Goal: Communication & Community: Answer question/provide support

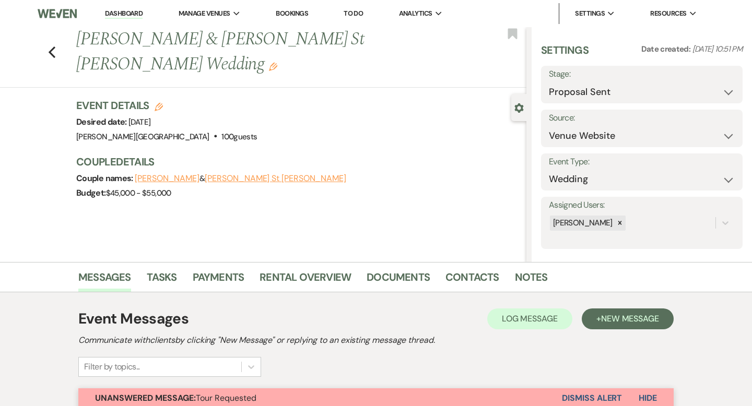
select select "6"
select select "5"
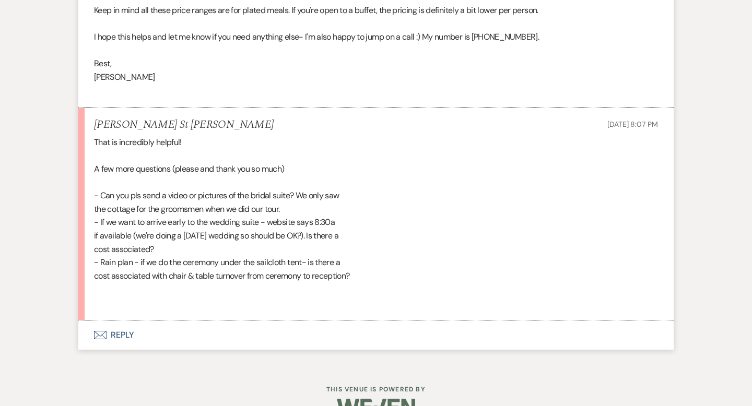
scroll to position [2425, 0]
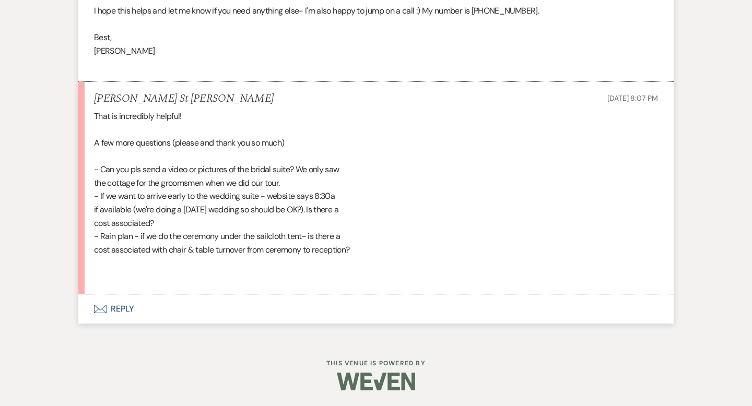
click at [127, 307] on button "Envelope Reply" at bounding box center [375, 308] width 595 height 29
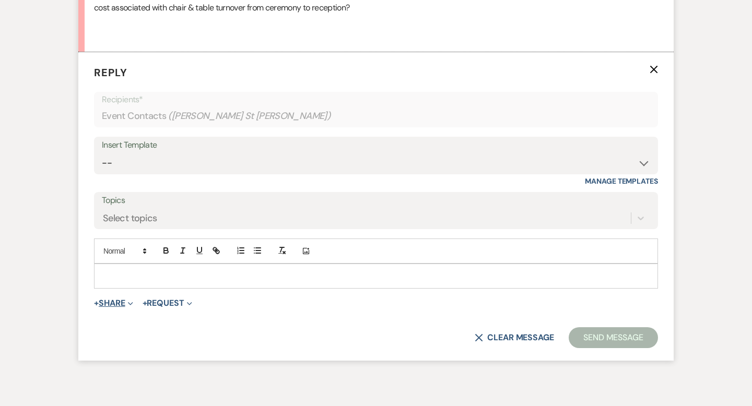
scroll to position [2671, 0]
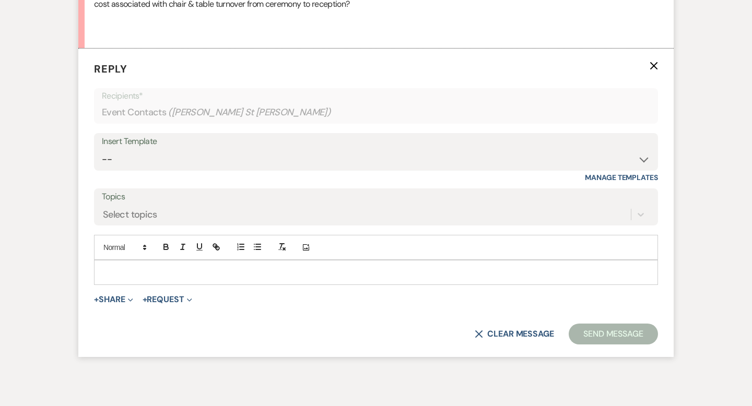
click at [137, 268] on p at bounding box center [375, 272] width 547 height 11
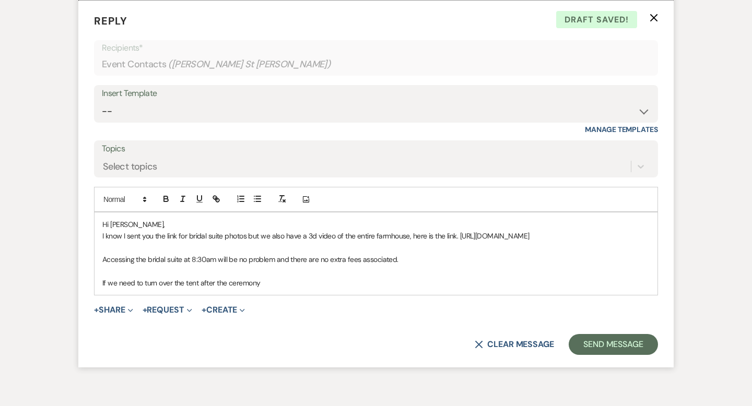
scroll to position [2757, 0]
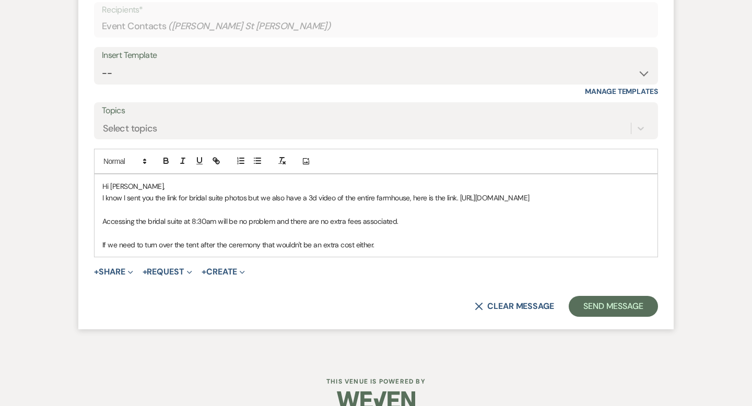
click at [102, 197] on div "Hi [PERSON_NAME], I know I sent you the link for bridal suite photos but we als…" at bounding box center [375, 215] width 563 height 82
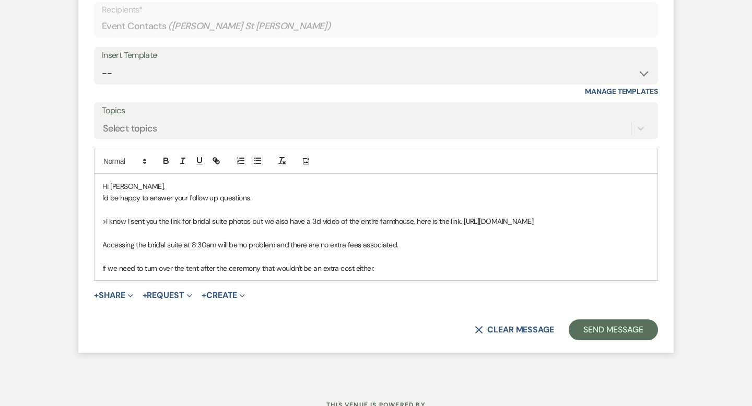
click at [100, 247] on div "Hi [PERSON_NAME], I'd be happy to answer your follow up questions. >I know I se…" at bounding box center [375, 227] width 563 height 106
click at [100, 268] on div "Hi [PERSON_NAME], I'd be happy to answer your follow up questions. >I know I se…" at bounding box center [375, 227] width 563 height 106
click at [412, 270] on p ">If we need to turn over the tent after the ceremony that wouldn't be an extra …" at bounding box center [375, 268] width 547 height 11
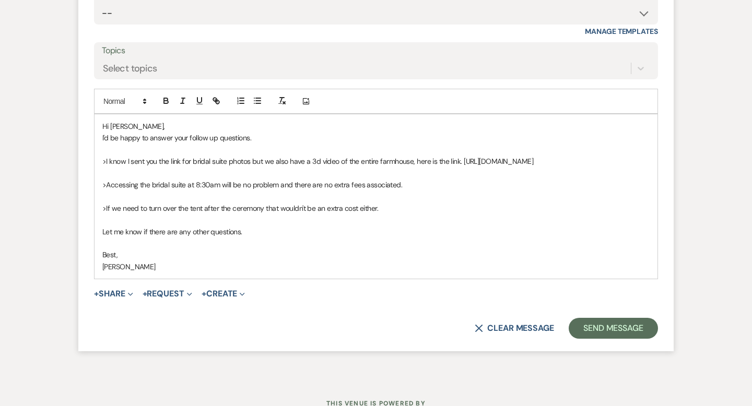
scroll to position [2819, 0]
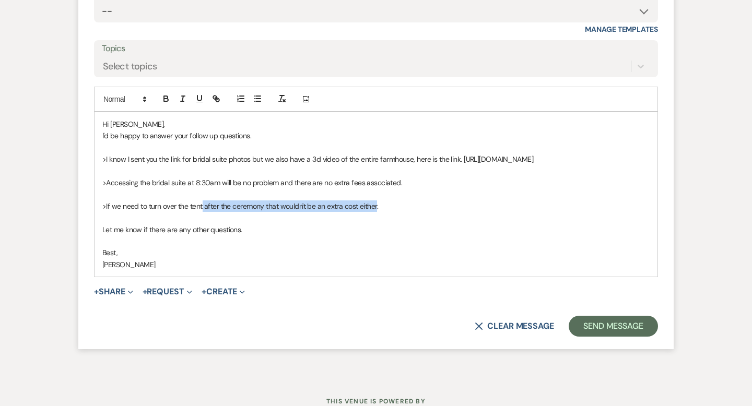
drag, startPoint x: 377, startPoint y: 205, endPoint x: 203, endPoint y: 204, distance: 174.4
click at [203, 204] on p ">If we need to turn over the tent after the ceremony that wouldn't be an extra …" at bounding box center [375, 205] width 547 height 11
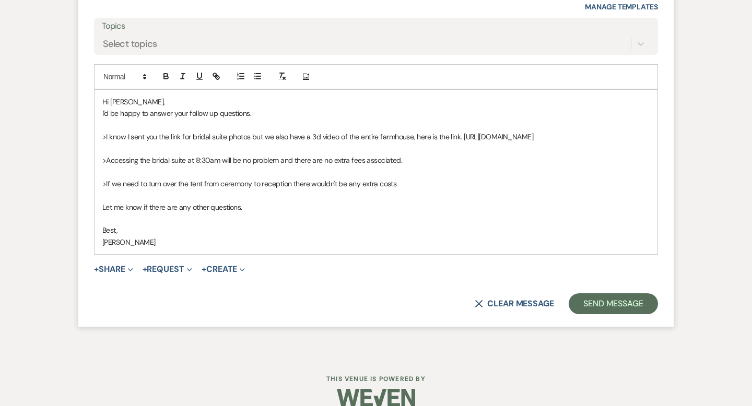
scroll to position [2848, 0]
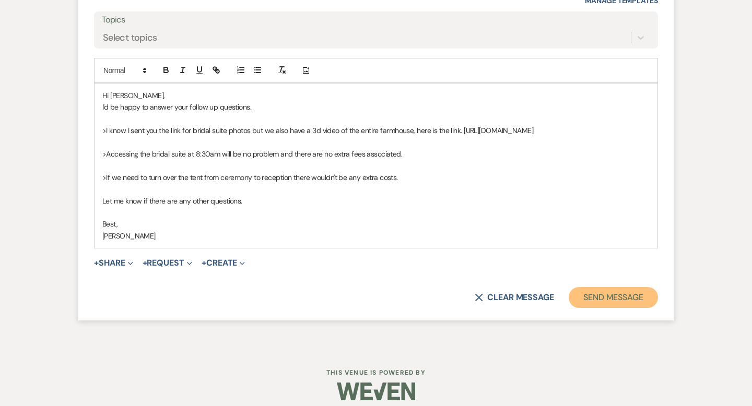
click at [600, 299] on button "Send Message" at bounding box center [612, 297] width 89 height 21
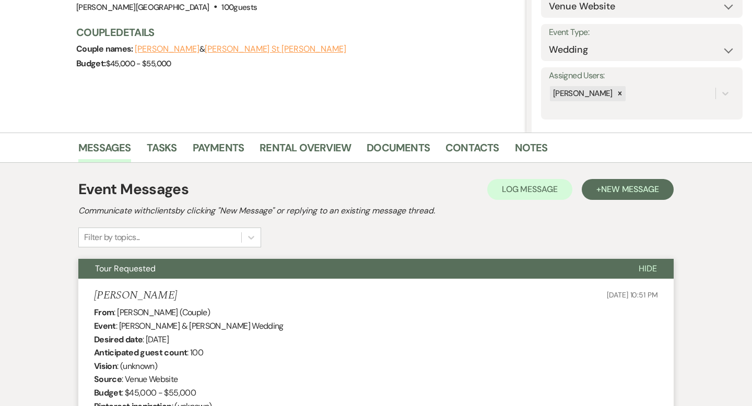
scroll to position [0, 0]
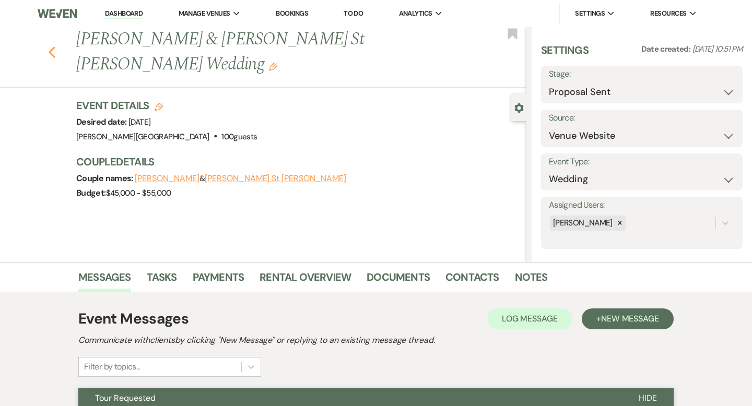
click at [50, 46] on use "button" at bounding box center [52, 51] width 7 height 11
select select "6"
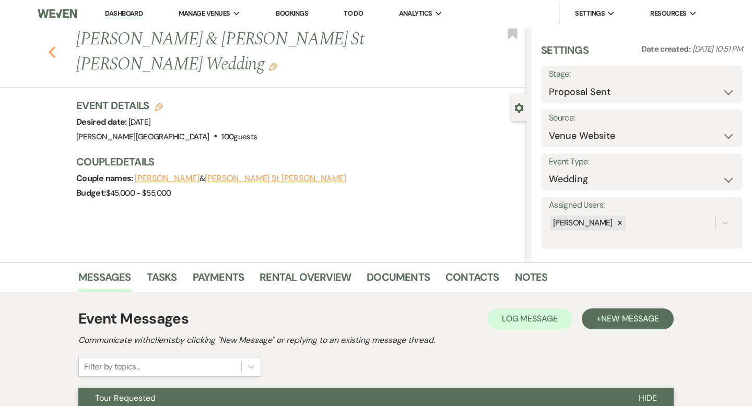
select select "6"
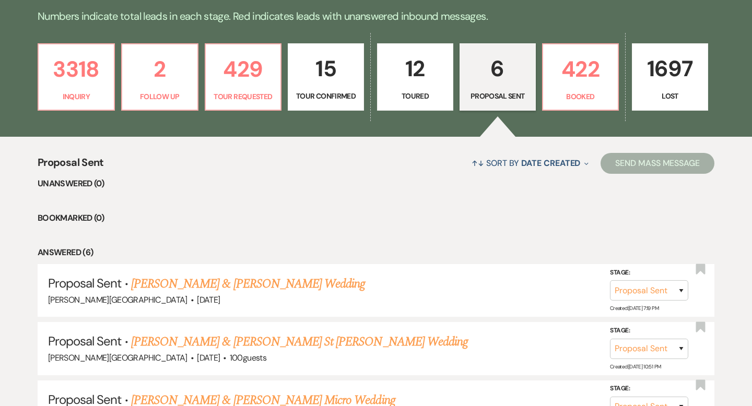
scroll to position [267, 0]
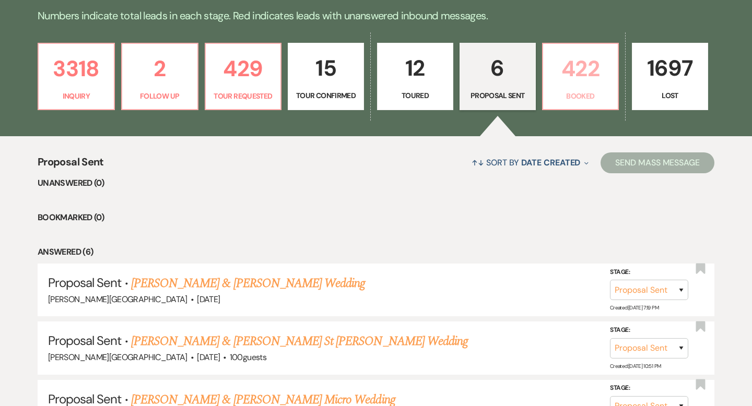
click at [583, 70] on p "422" at bounding box center [580, 68] width 63 height 35
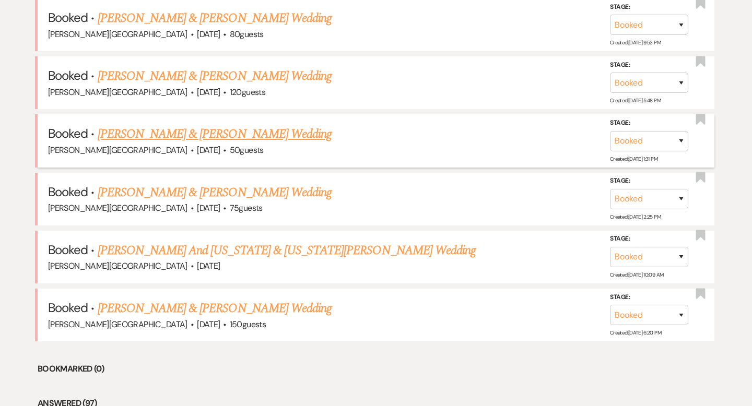
scroll to position [465, 0]
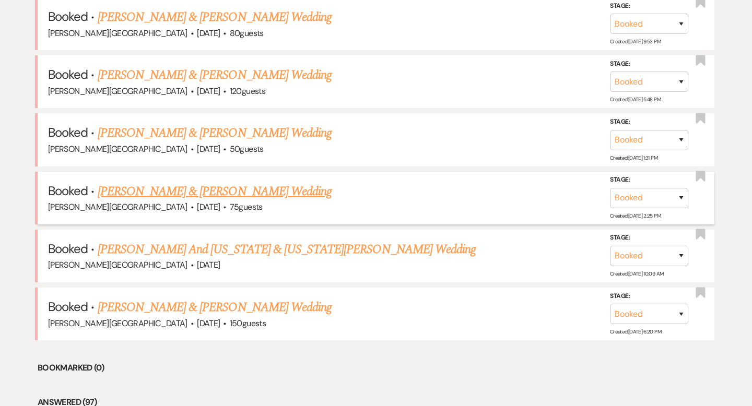
click at [178, 191] on link "[PERSON_NAME] & [PERSON_NAME] Wedding" at bounding box center [215, 191] width 234 height 19
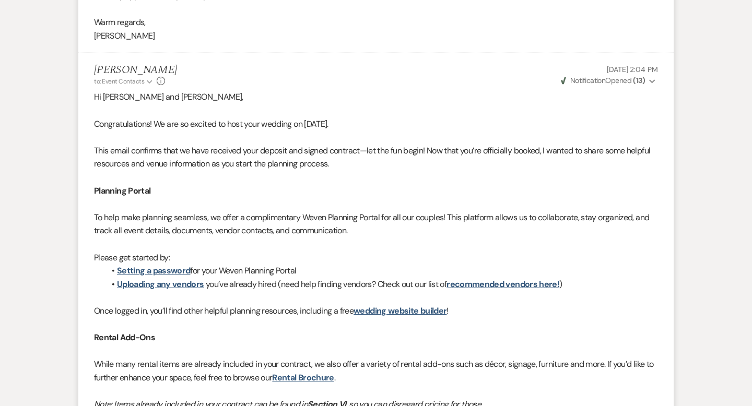
scroll to position [2373, 0]
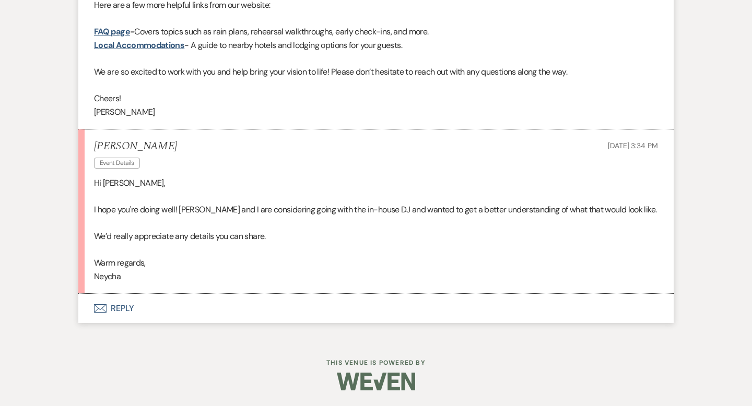
click at [123, 304] on button "Envelope Reply" at bounding box center [375, 308] width 595 height 29
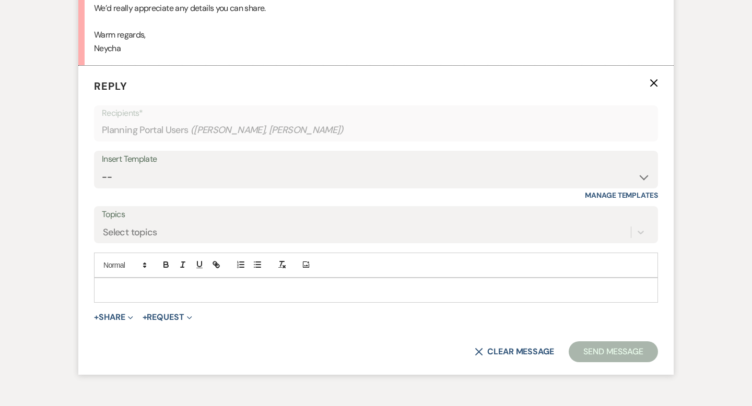
scroll to position [2618, 0]
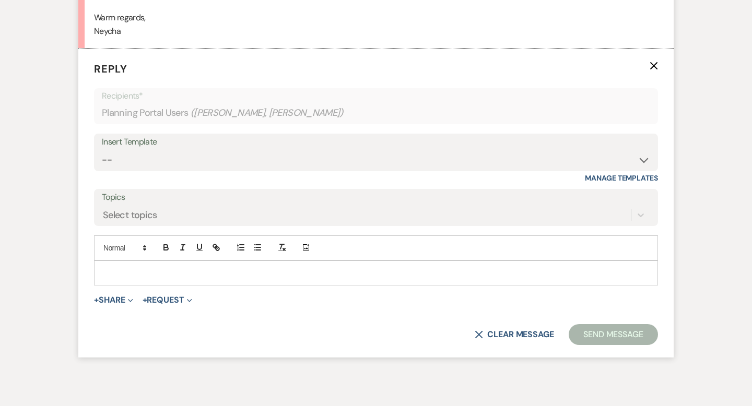
click at [122, 272] on p at bounding box center [375, 272] width 547 height 11
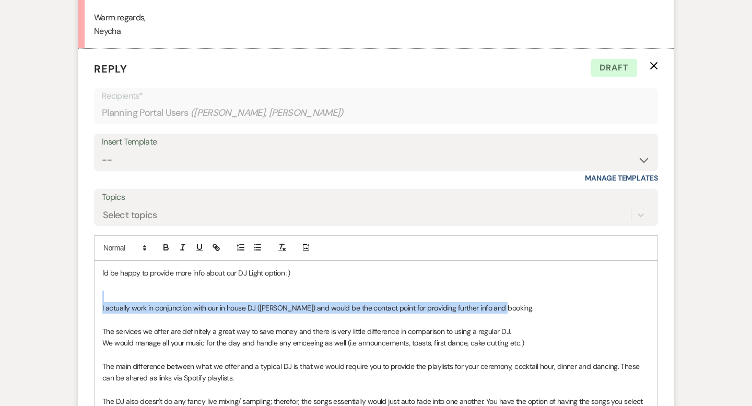
drag, startPoint x: 510, startPoint y: 304, endPoint x: 87, endPoint y: 291, distance: 423.0
click at [87, 291] on form "Reply X Draft Recipients* Planning Portal Users ( [PERSON_NAME], [PERSON_NAME] …" at bounding box center [375, 308] width 595 height 519
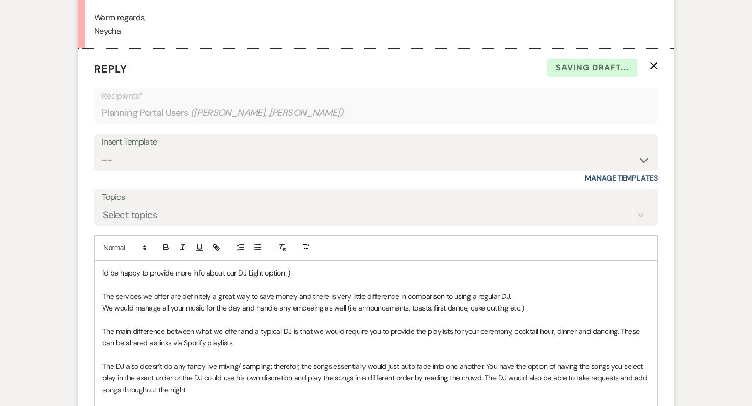
click at [99, 274] on div "I'd be happy to provide more info about our DJ Light option :) The services we …" at bounding box center [375, 360] width 563 height 199
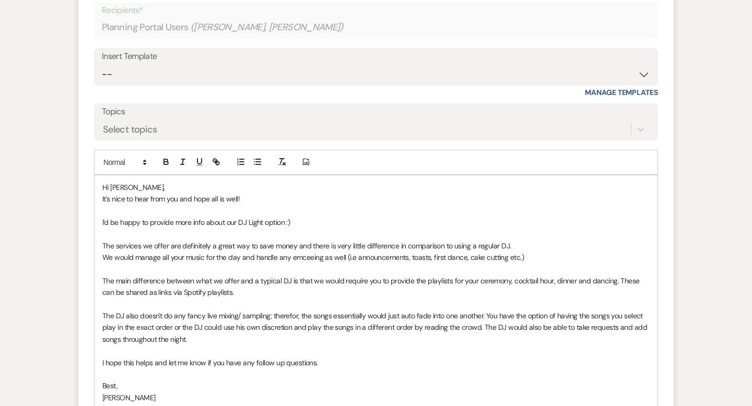
scroll to position [2704, 0]
drag, startPoint x: 285, startPoint y: 222, endPoint x: 248, endPoint y: 224, distance: 37.1
click at [248, 224] on p "I'd be happy to provide more info about our DJ Light option :)" at bounding box center [375, 221] width 547 height 11
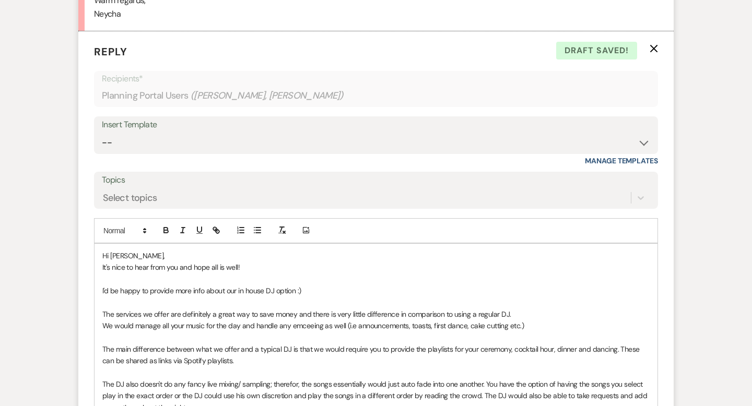
scroll to position [2639, 0]
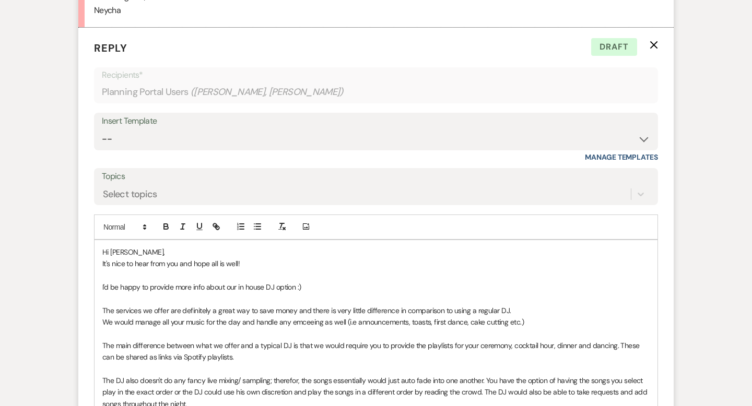
click at [307, 283] on p "I'd be happy to provide more info about our in house DJ option :)" at bounding box center [375, 286] width 547 height 11
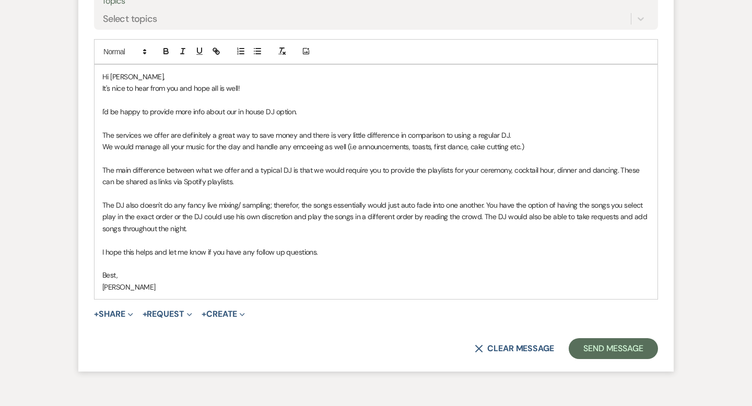
scroll to position [2815, 0]
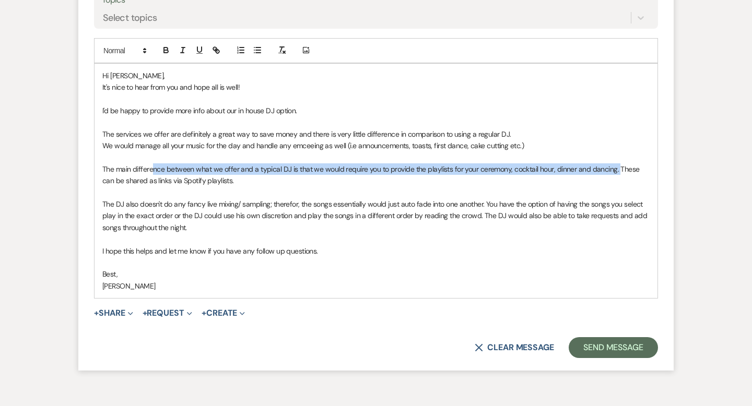
drag, startPoint x: 617, startPoint y: 167, endPoint x: 152, endPoint y: 170, distance: 464.6
click at [152, 170] on p "The main difference between what we offer and a typical DJ is that we would req…" at bounding box center [375, 174] width 547 height 23
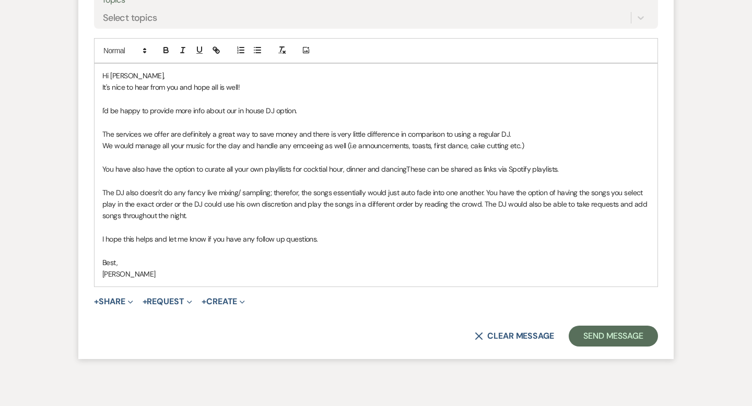
click at [406, 166] on p "You have also have the option to curate all your own playllists for cocktial ho…" at bounding box center [375, 168] width 547 height 11
drag, startPoint x: 558, startPoint y: 169, endPoint x: 111, endPoint y: 164, distance: 447.4
click at [111, 164] on p "You have also have the option to curate all your own playllists for cocktial ho…" at bounding box center [375, 168] width 547 height 11
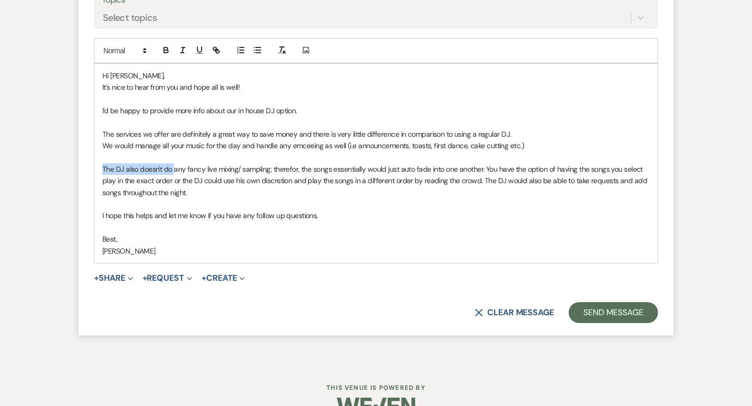
drag, startPoint x: 173, startPoint y: 166, endPoint x: 104, endPoint y: 166, distance: 68.9
click at [104, 166] on p "The DJ also doesn't do any fancy live mixing/ sampling; therefor, the songs ess…" at bounding box center [375, 180] width 547 height 35
click at [365, 169] on p "The main difference is that our DJ doesn't do any fancy live mixing/ sampling; …" at bounding box center [375, 180] width 547 height 35
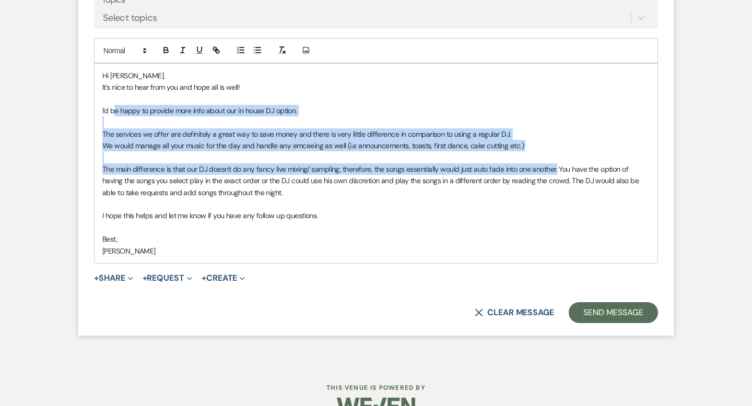
drag, startPoint x: 555, startPoint y: 167, endPoint x: 114, endPoint y: 104, distance: 445.5
click at [114, 104] on div "Hi [PERSON_NAME], It's nice to hear from you and hope all is well! I'd be happy…" at bounding box center [375, 163] width 563 height 199
copy div "I'd be happy to provide more info about our in house DJ option. The services we…"
drag, startPoint x: 264, startPoint y: 191, endPoint x: 94, endPoint y: 110, distance: 188.4
click at [94, 110] on div "Hi [PERSON_NAME], It's nice to hear from you and hope all is well! I'd be happy…" at bounding box center [376, 163] width 564 height 200
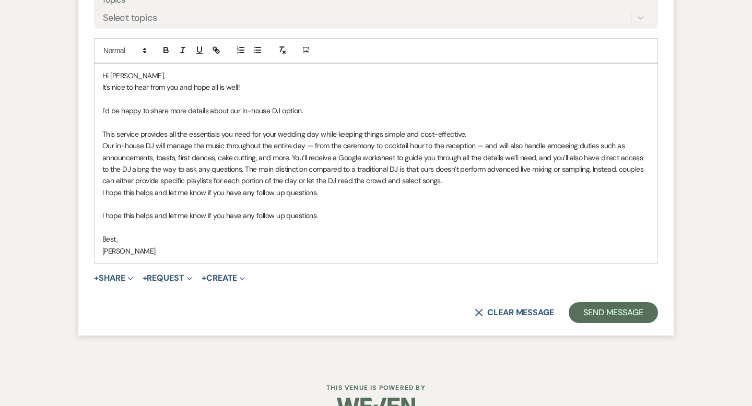
scroll to position [2840, 0]
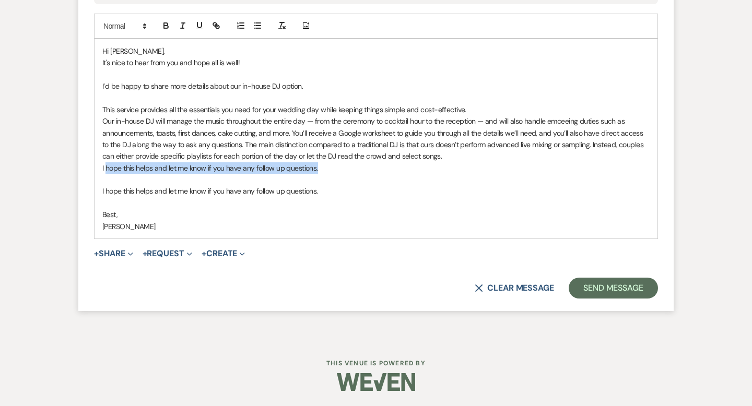
drag, startPoint x: 302, startPoint y: 168, endPoint x: 104, endPoint y: 170, distance: 197.3
click at [104, 170] on p "I hope this helps and let me know if you have any follow up questions." at bounding box center [375, 167] width 547 height 11
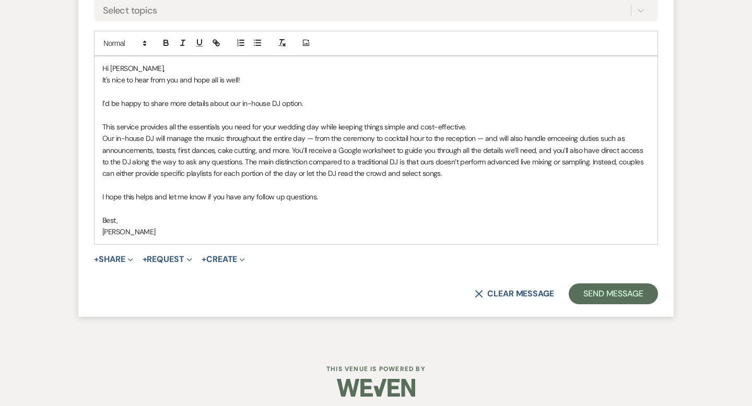
scroll to position [2828, 0]
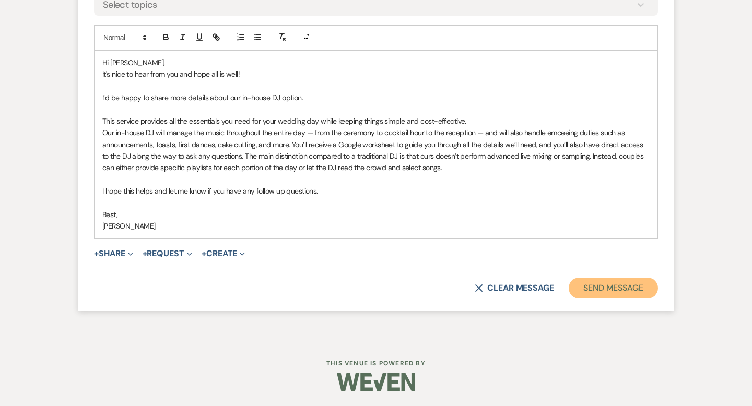
click at [612, 288] on button "Send Message" at bounding box center [612, 288] width 89 height 21
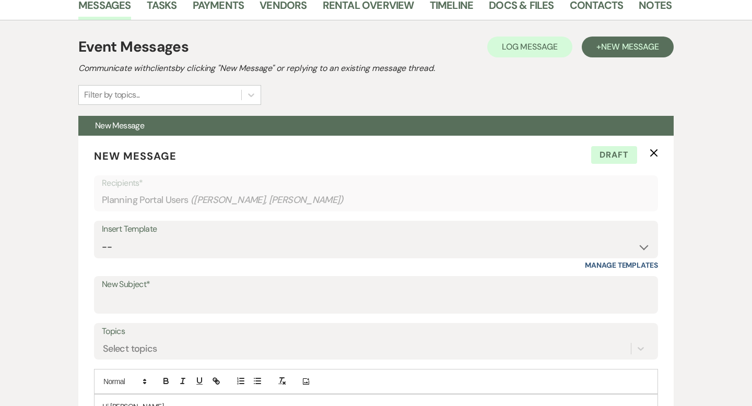
scroll to position [0, 0]
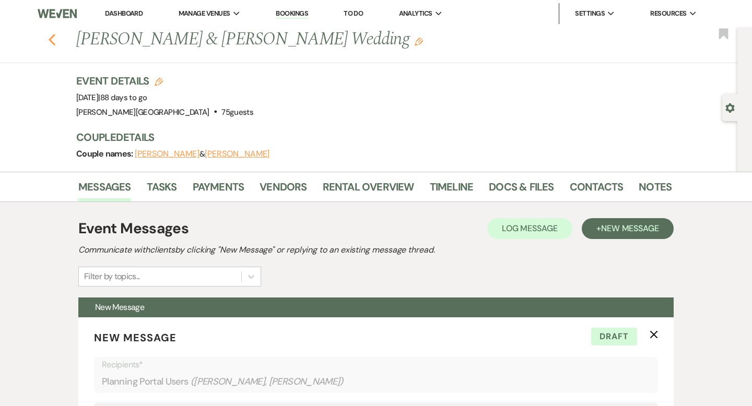
click at [50, 37] on icon "Previous" at bounding box center [52, 39] width 8 height 13
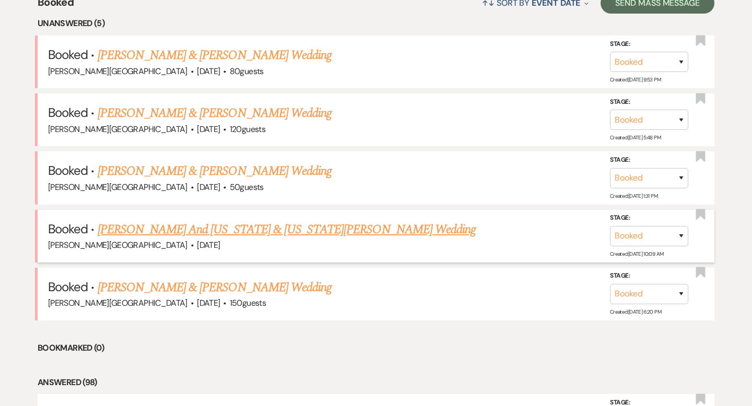
scroll to position [408, 0]
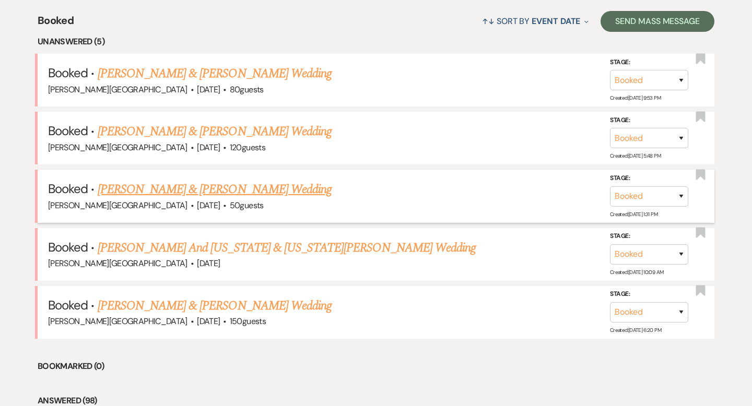
click at [221, 188] on link "[PERSON_NAME] & [PERSON_NAME] Wedding" at bounding box center [215, 189] width 234 height 19
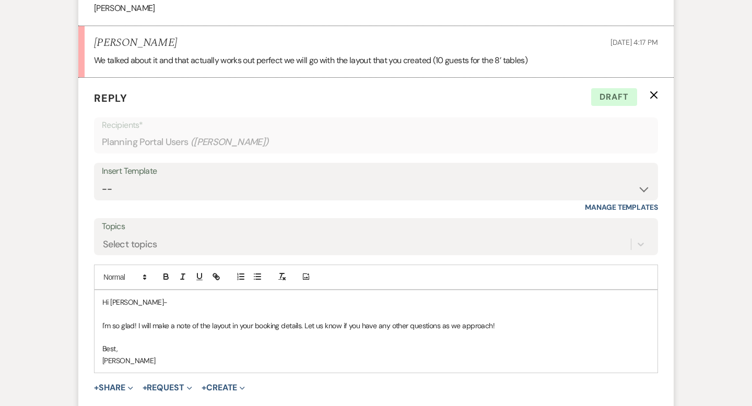
scroll to position [1088, 0]
click at [160, 300] on p "Hi [PERSON_NAME]-" at bounding box center [375, 303] width 547 height 11
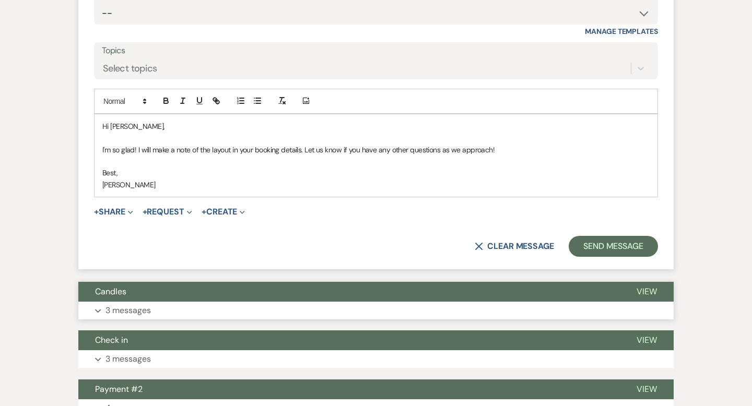
scroll to position [1316, 0]
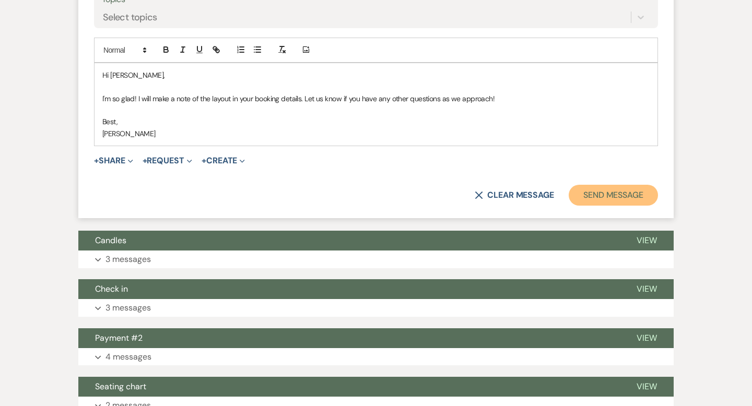
click at [583, 196] on button "Send Message" at bounding box center [612, 195] width 89 height 21
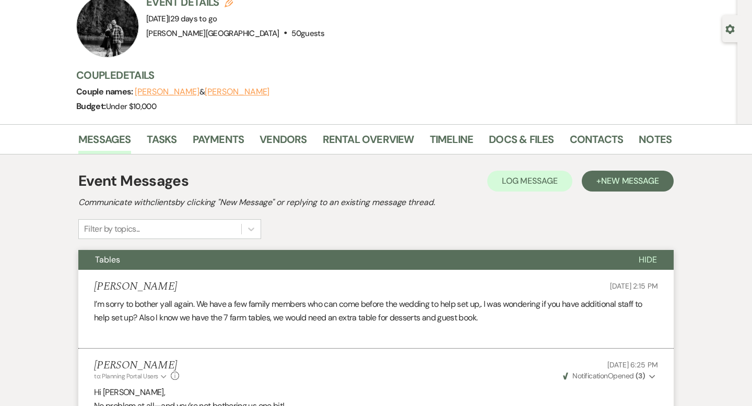
scroll to position [0, 0]
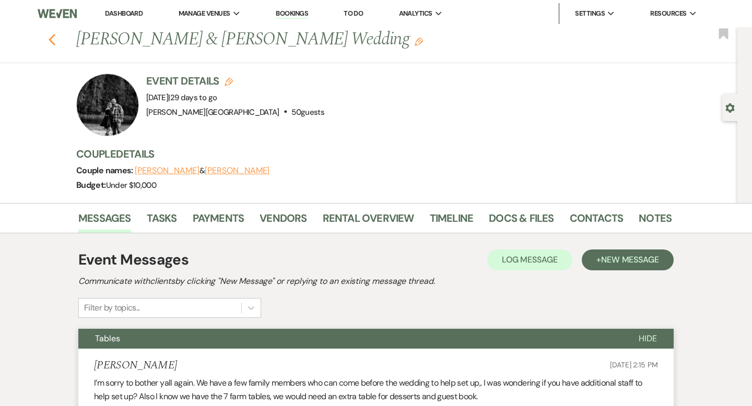
click at [51, 37] on use "button" at bounding box center [52, 39] width 7 height 11
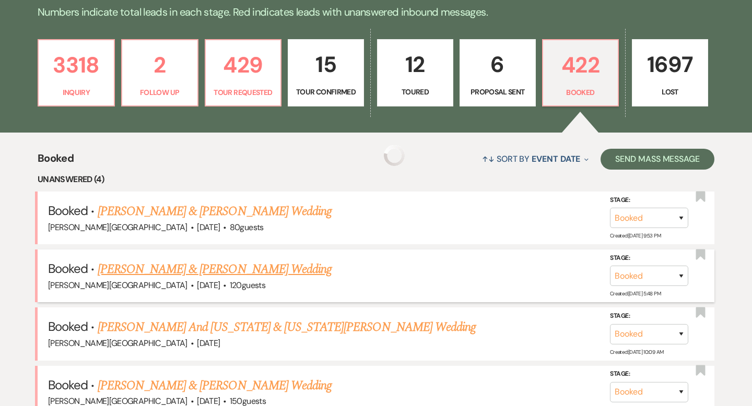
scroll to position [269, 0]
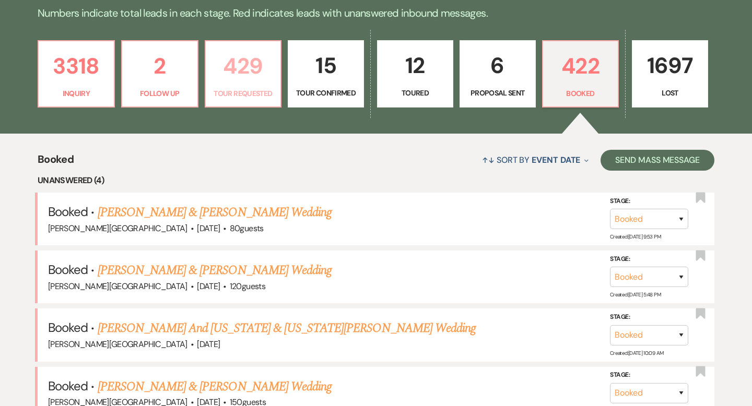
click at [235, 69] on p "429" at bounding box center [243, 66] width 63 height 35
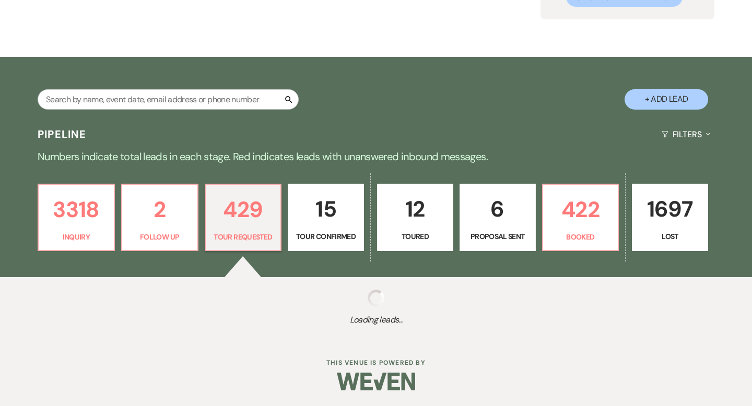
scroll to position [126, 0]
select select "2"
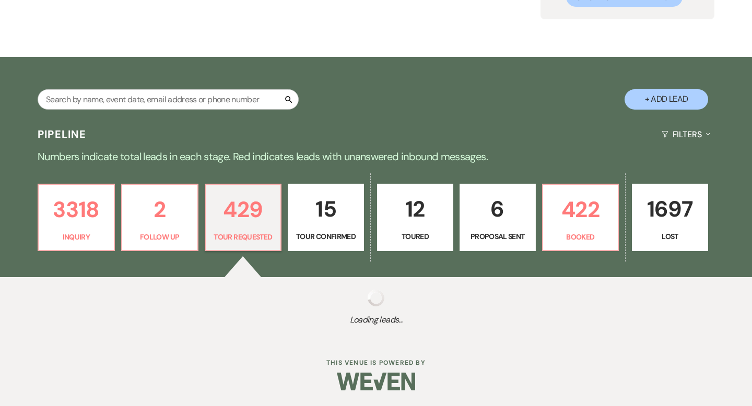
select select "2"
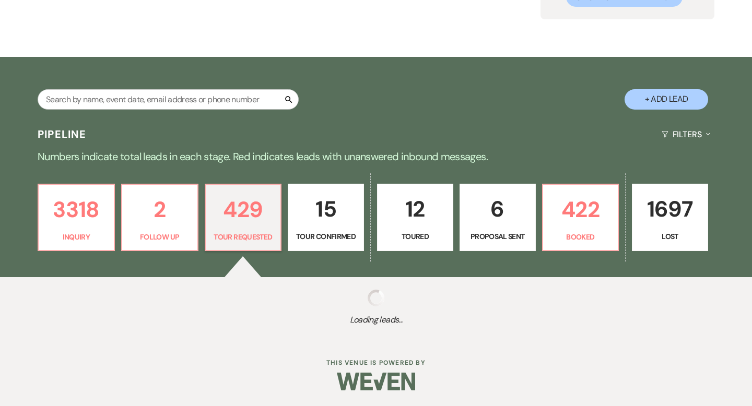
select select "2"
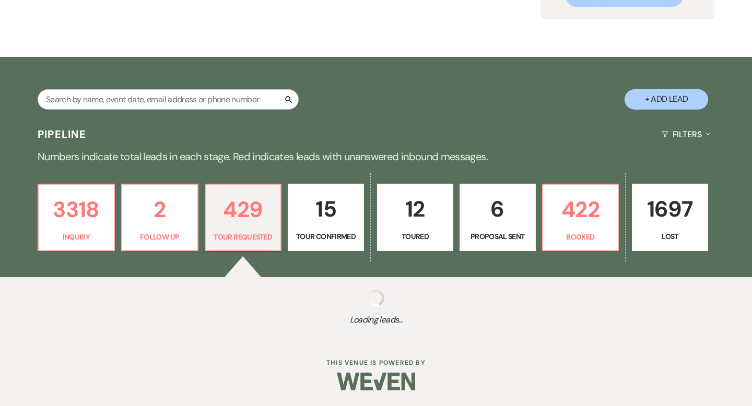
select select "2"
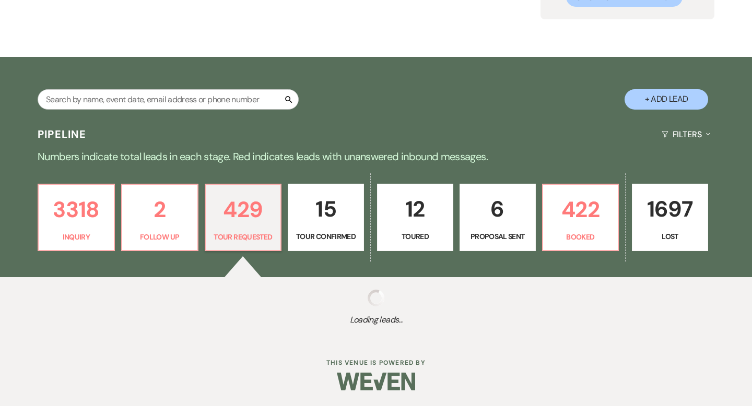
select select "2"
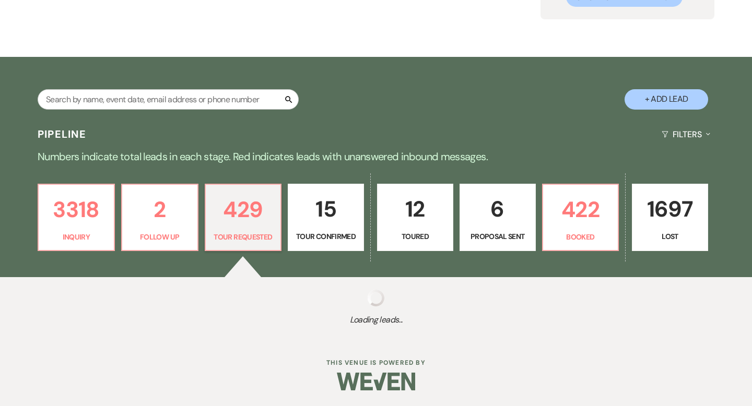
select select "2"
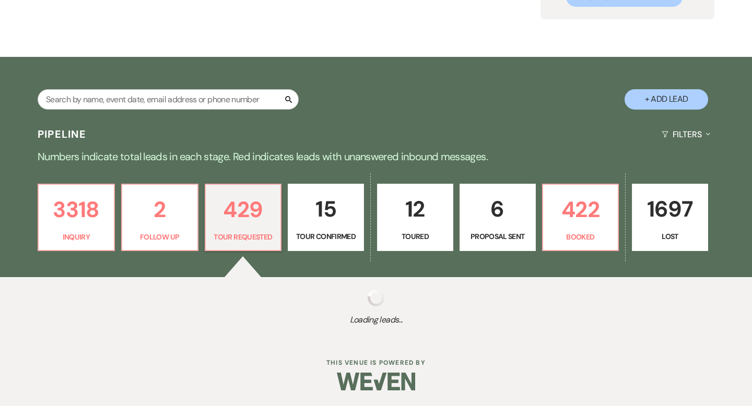
select select "2"
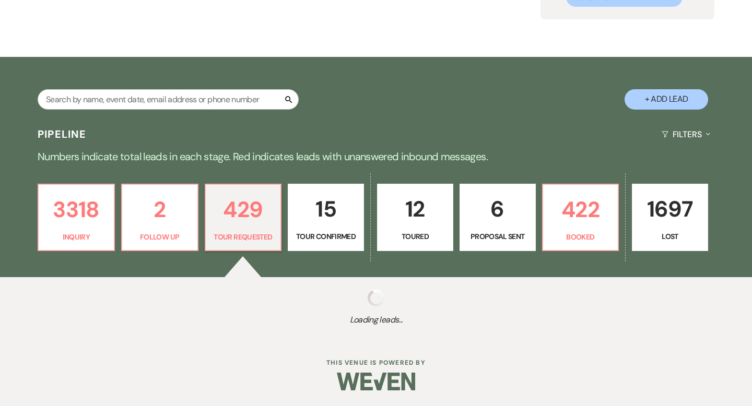
select select "2"
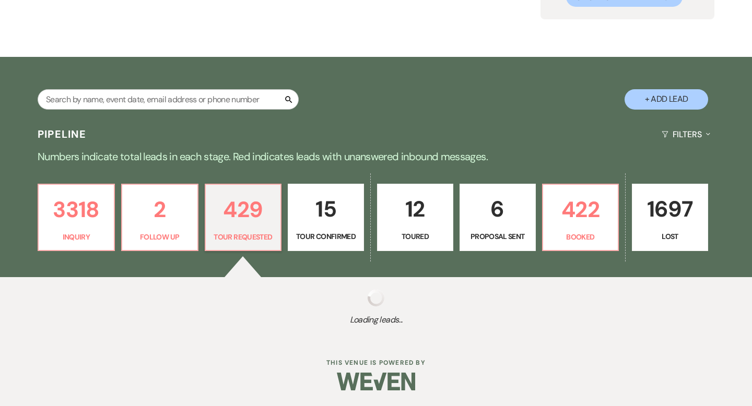
select select "2"
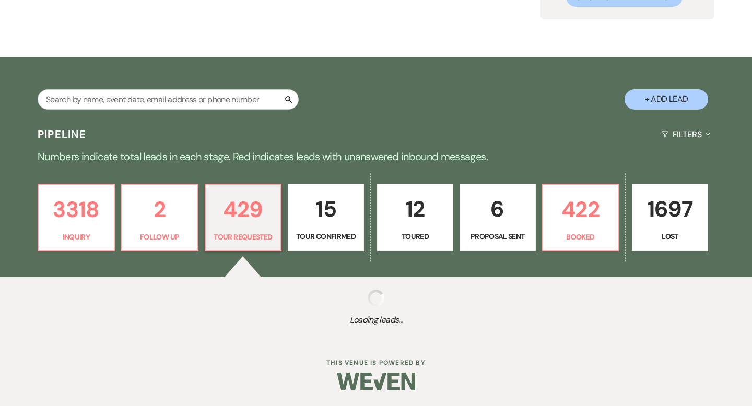
select select "2"
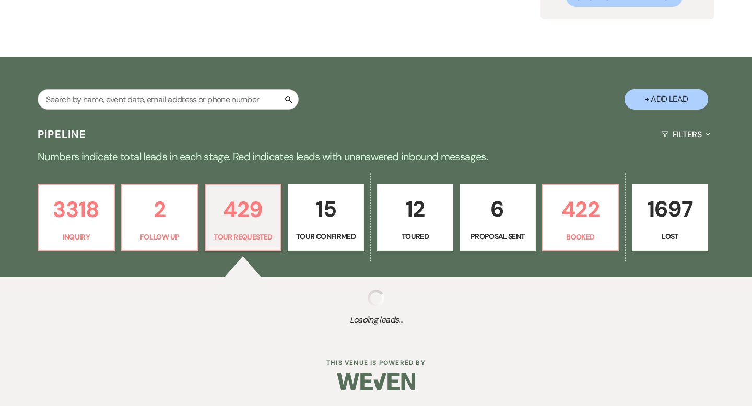
select select "2"
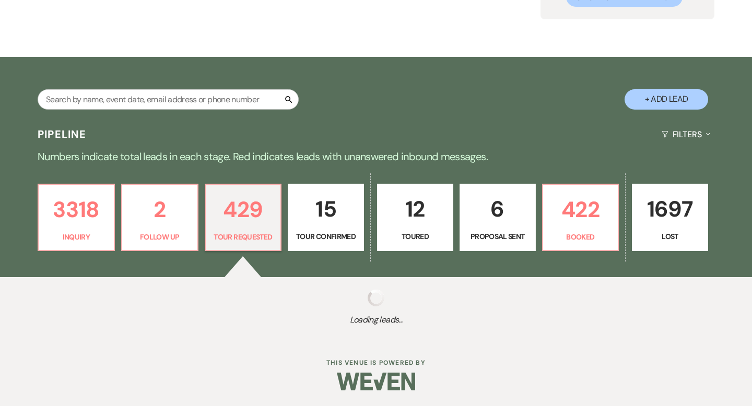
select select "2"
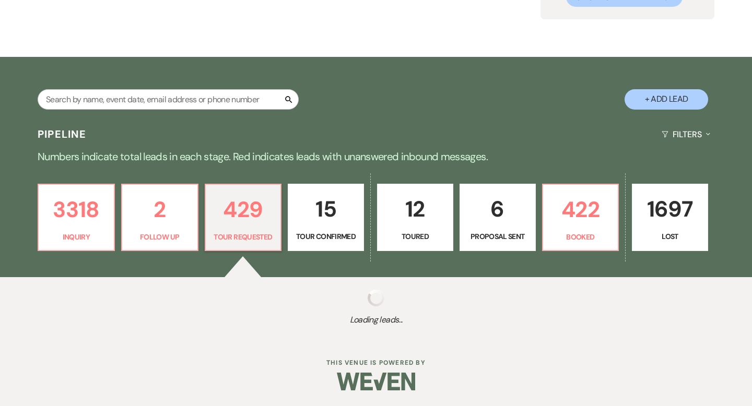
select select "2"
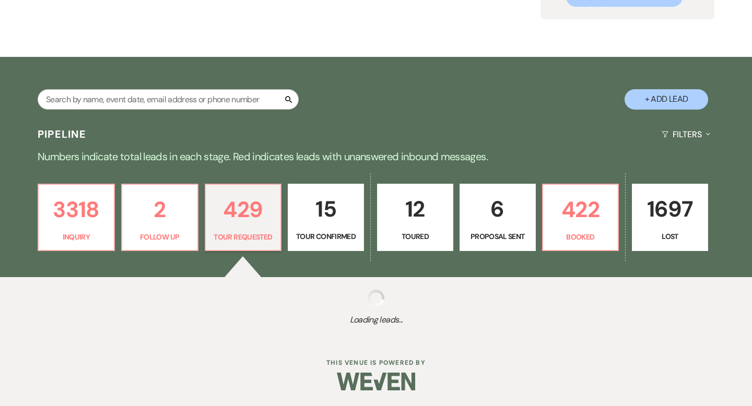
select select "2"
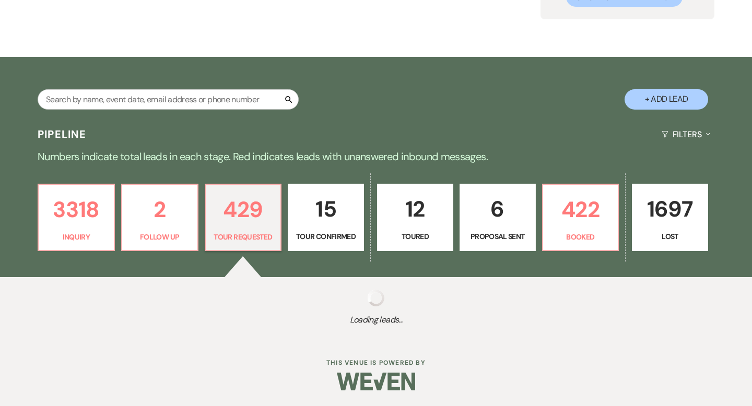
select select "2"
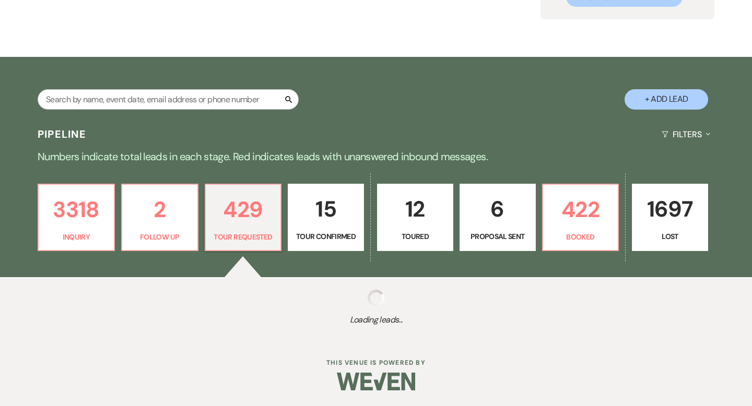
select select "2"
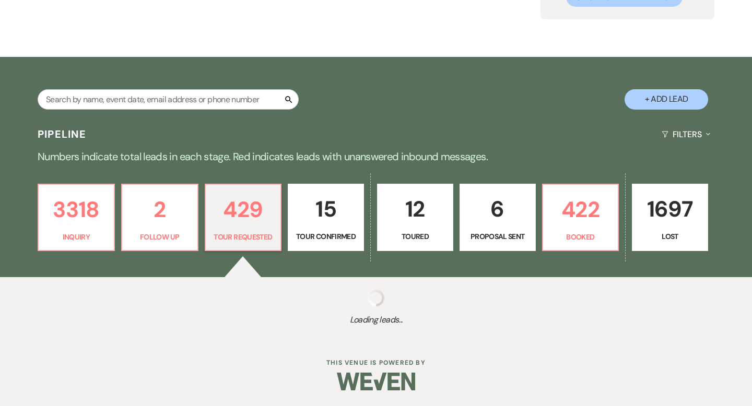
select select "2"
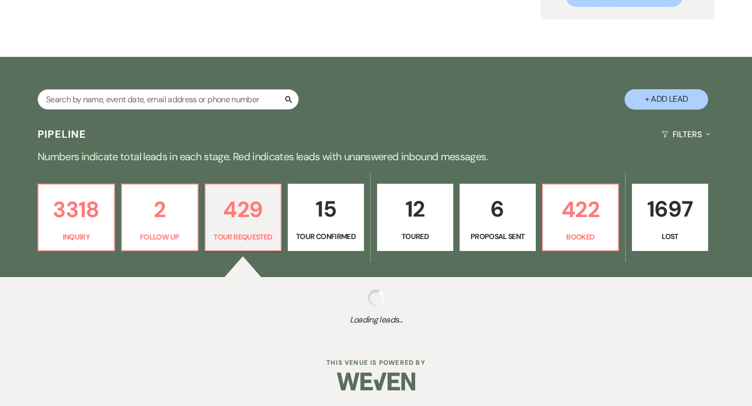
select select "2"
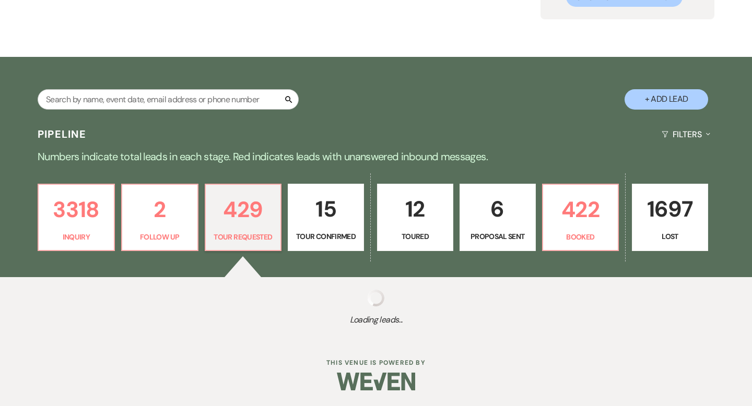
select select "2"
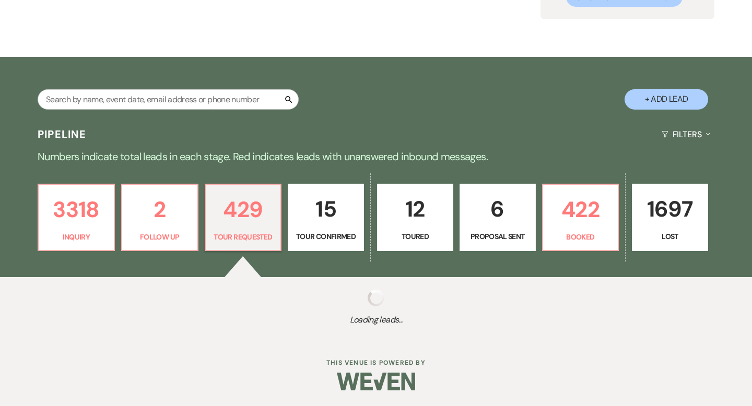
select select "2"
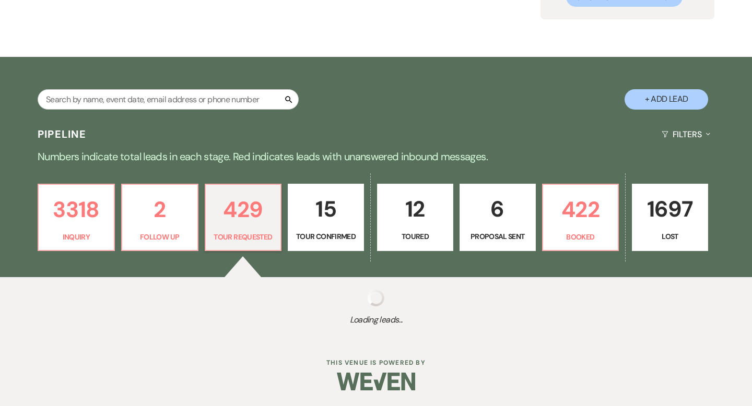
select select "2"
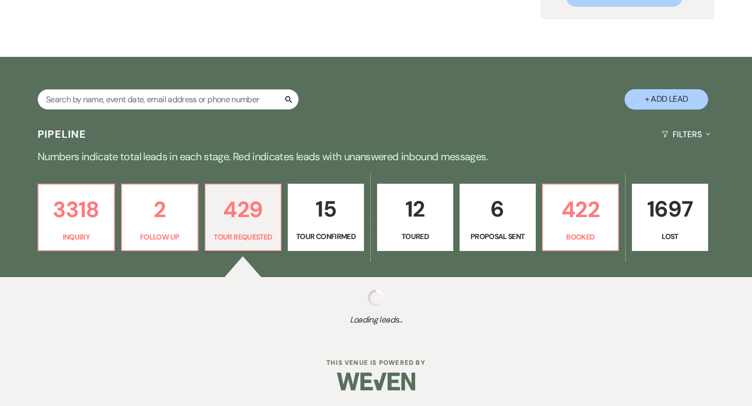
select select "2"
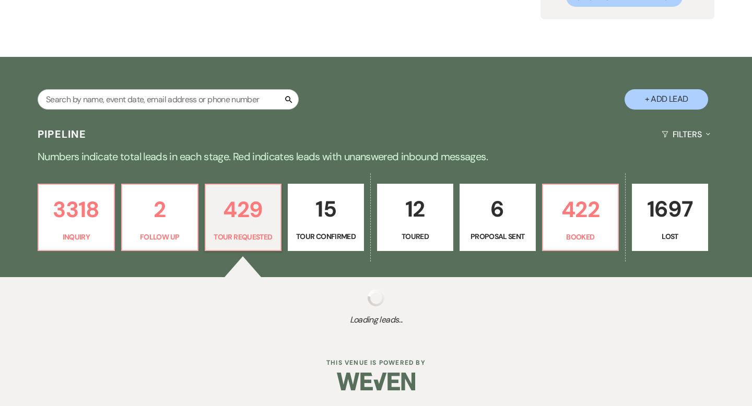
select select "2"
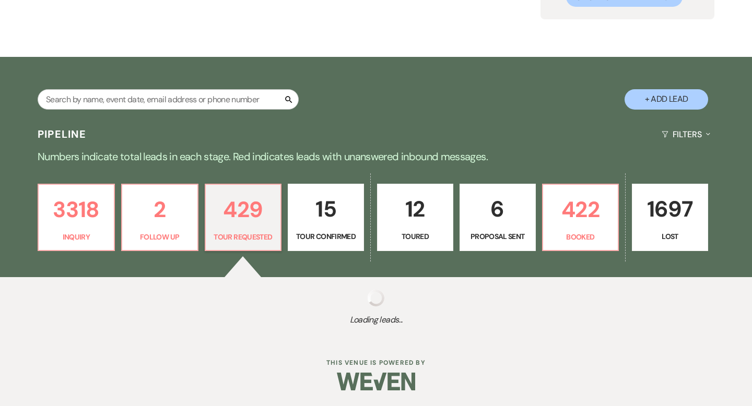
select select "2"
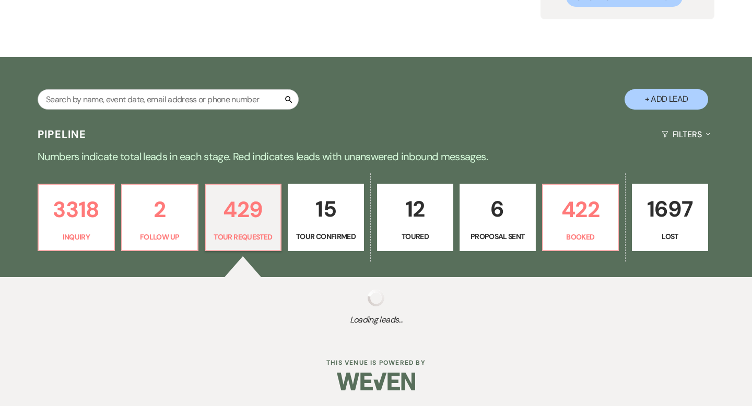
select select "2"
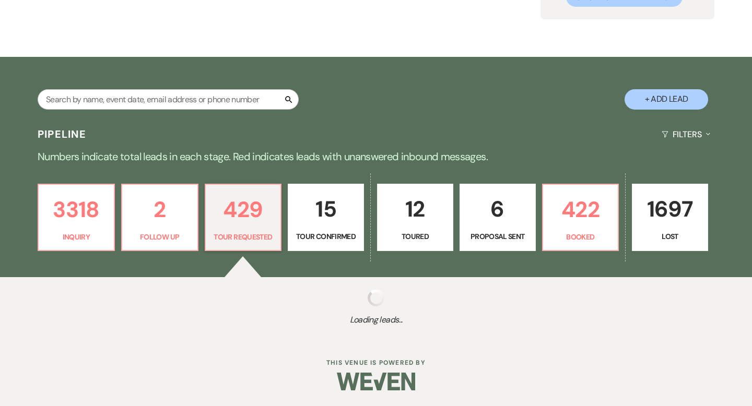
select select "2"
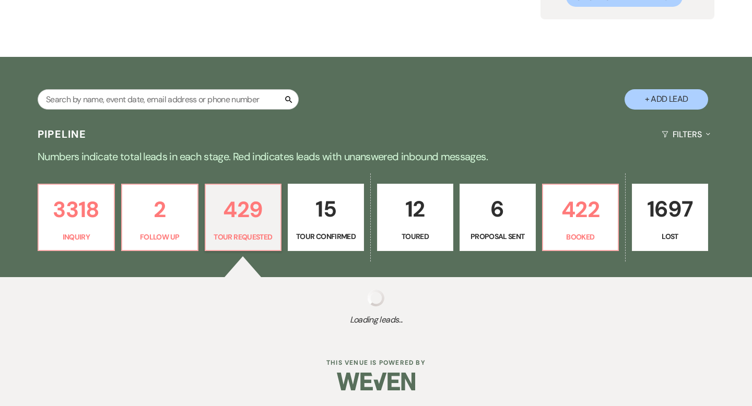
select select "2"
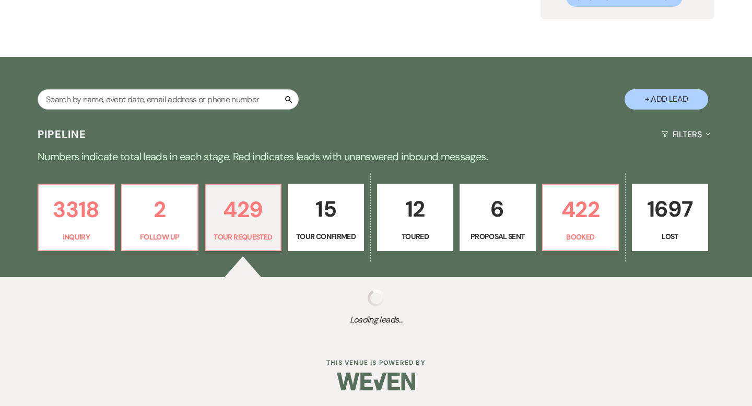
select select "2"
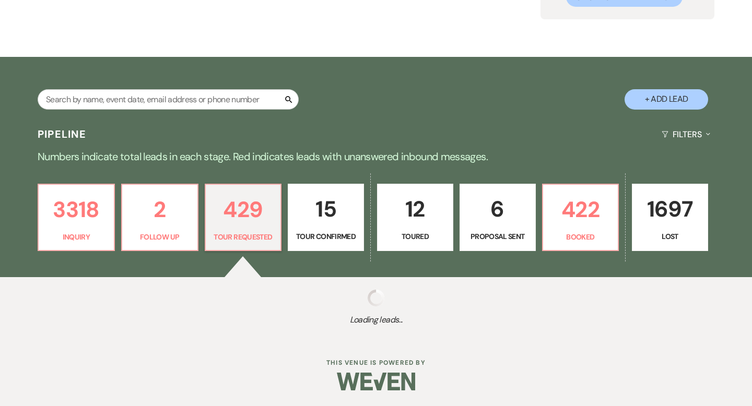
select select "2"
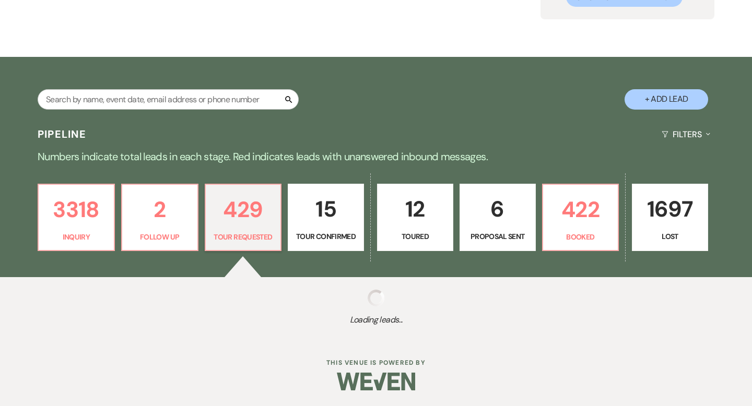
select select "2"
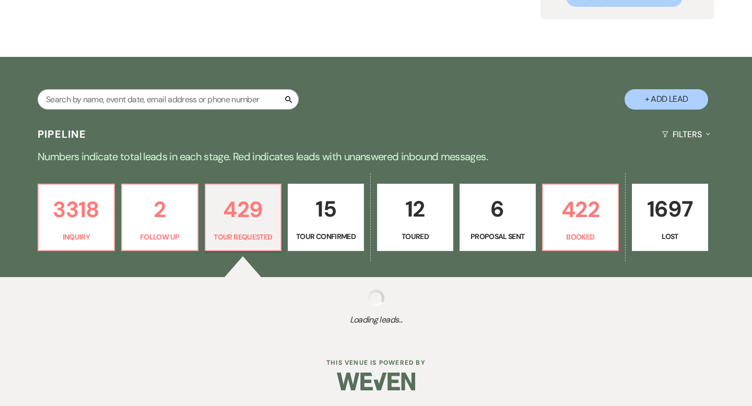
select select "2"
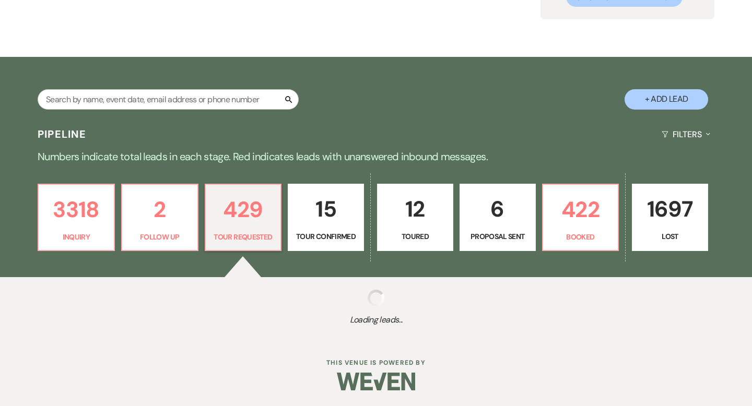
select select "2"
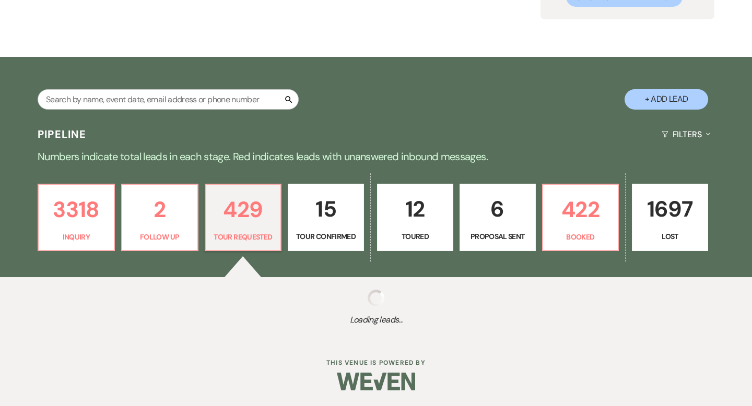
select select "2"
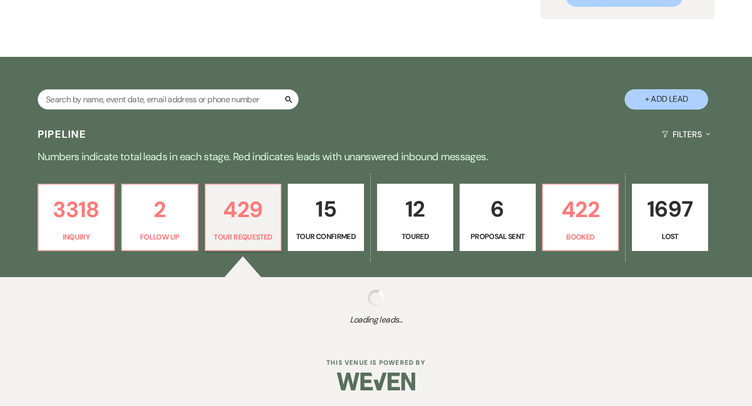
select select "2"
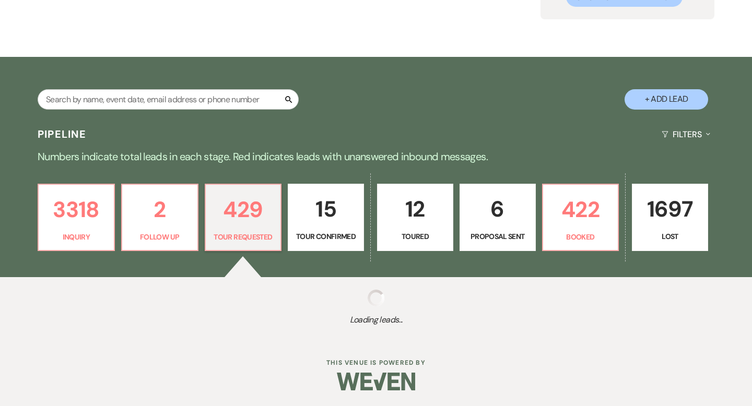
select select "2"
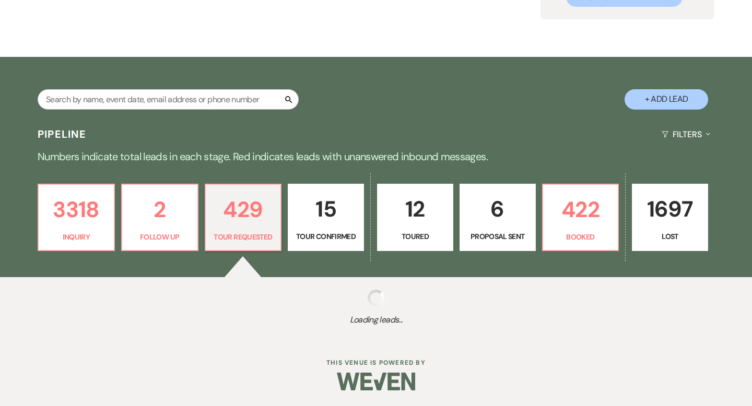
select select "2"
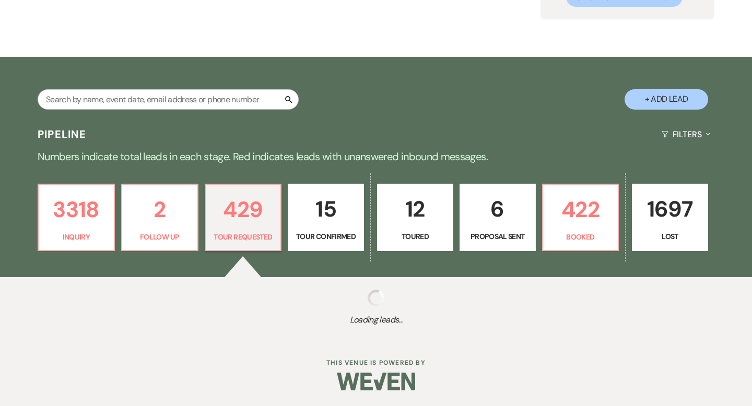
select select "2"
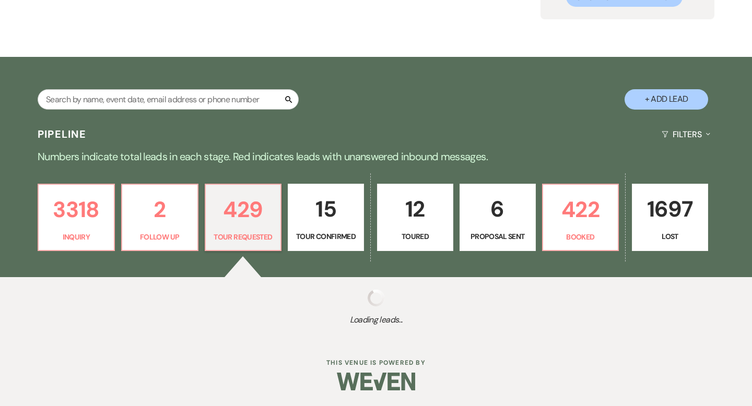
select select "2"
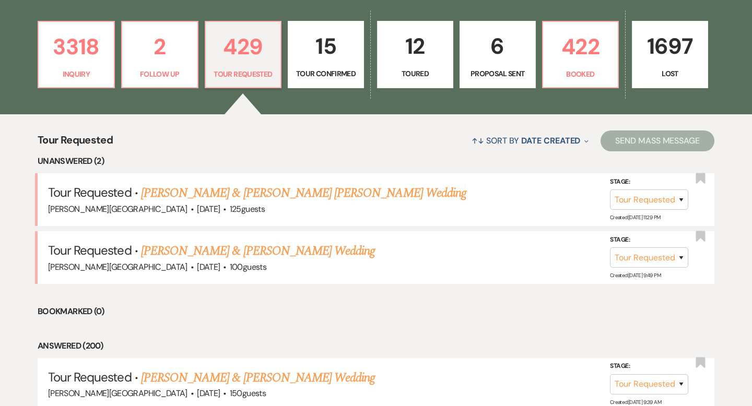
scroll to position [290, 0]
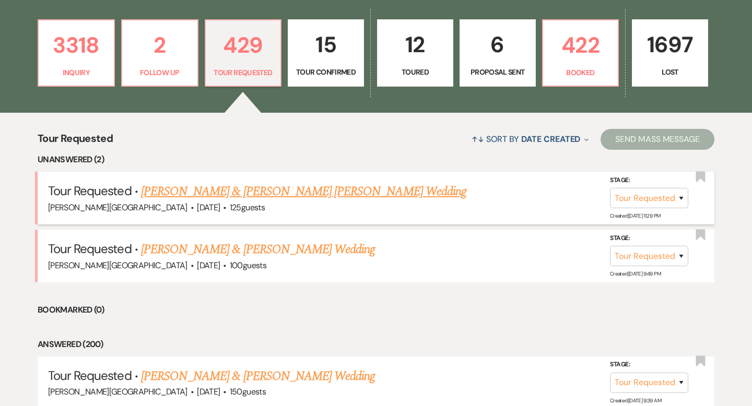
click at [245, 189] on link "[PERSON_NAME] & [PERSON_NAME] [PERSON_NAME] Wedding" at bounding box center [303, 191] width 325 height 19
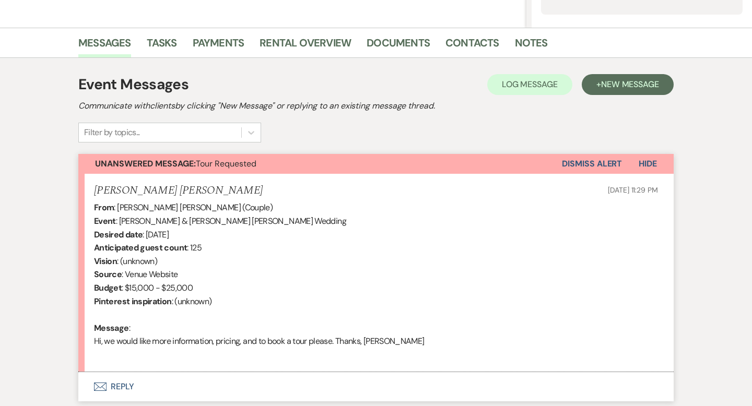
scroll to position [313, 0]
